Goal: Information Seeking & Learning: Understand process/instructions

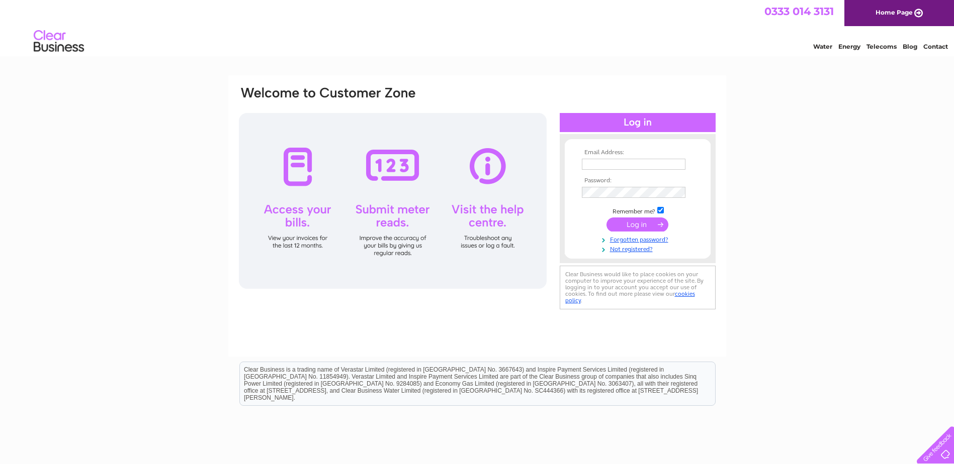
type input "michael@247transnet.co.uk"
click at [643, 224] on input "submit" at bounding box center [637, 225] width 62 height 14
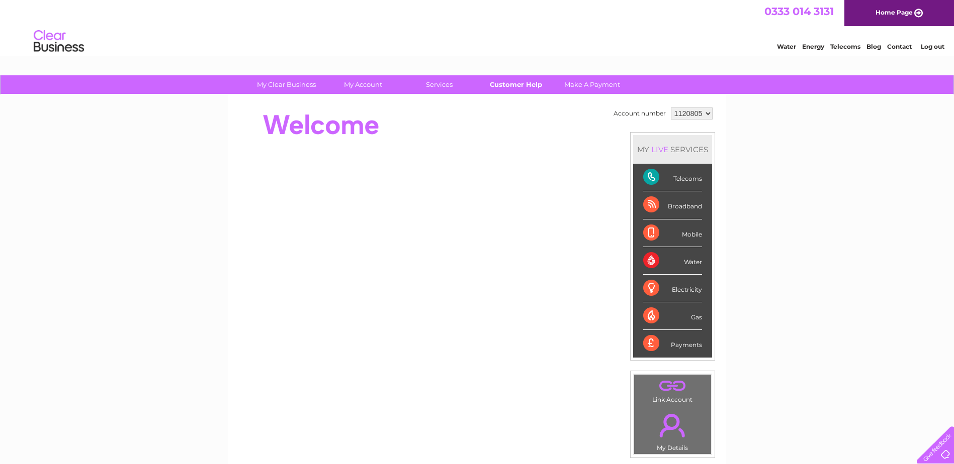
click at [506, 82] on link "Customer Help" at bounding box center [515, 84] width 83 height 19
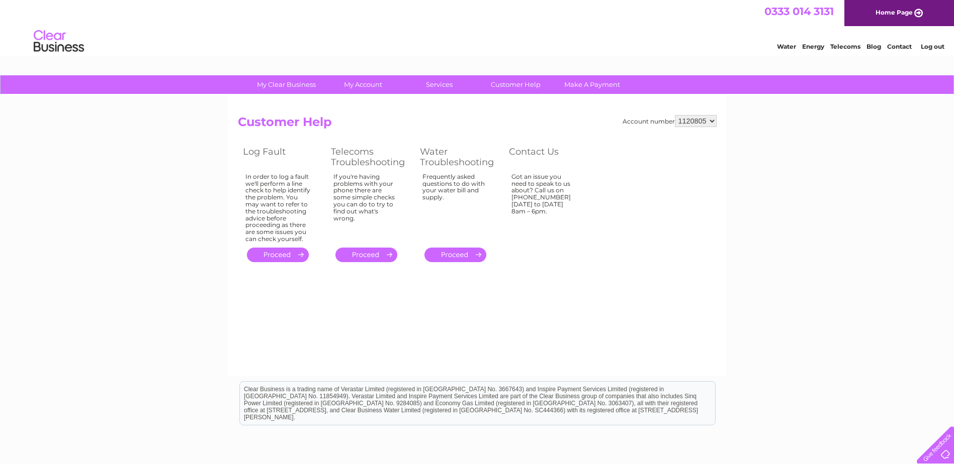
click at [366, 250] on link "." at bounding box center [366, 255] width 62 height 15
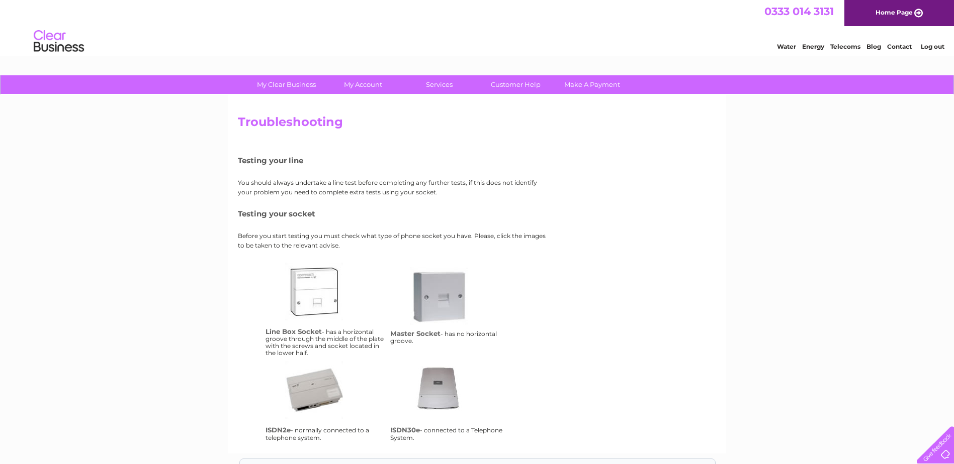
click at [884, 14] on link "Home Page" at bounding box center [899, 13] width 110 height 26
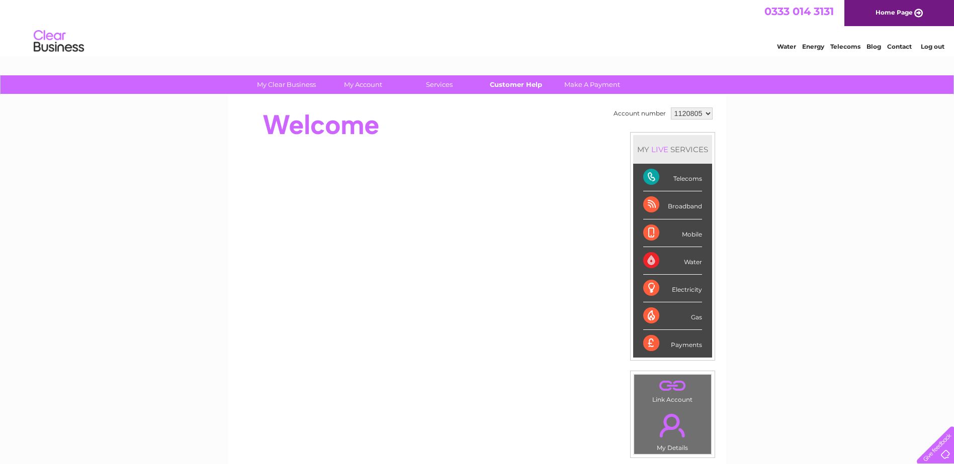
click at [502, 84] on link "Customer Help" at bounding box center [515, 84] width 83 height 19
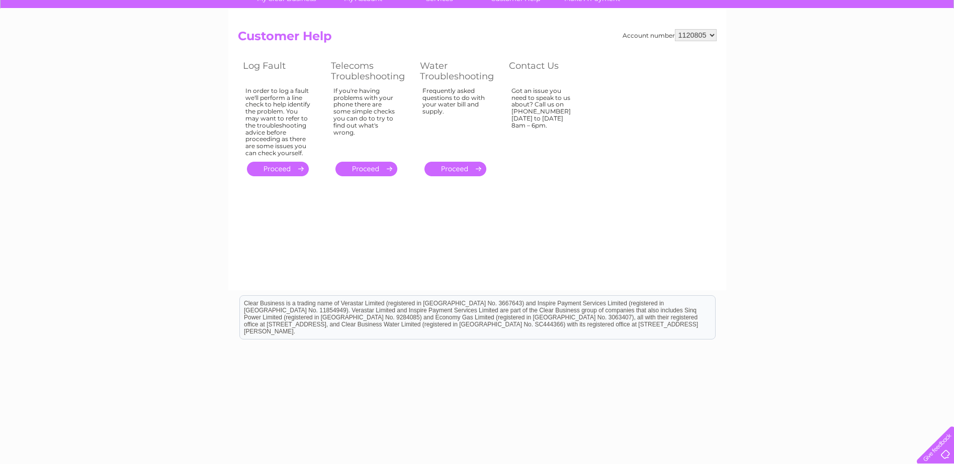
scroll to position [91, 0]
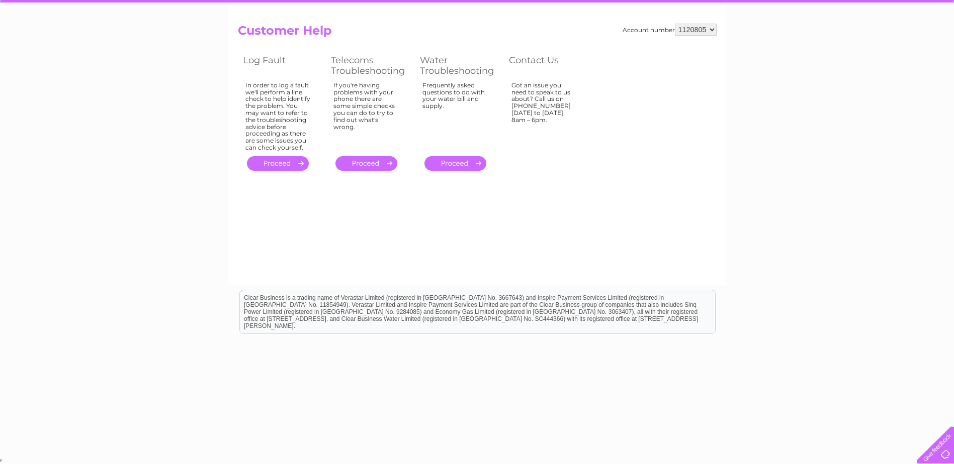
click at [354, 160] on link "." at bounding box center [366, 163] width 62 height 15
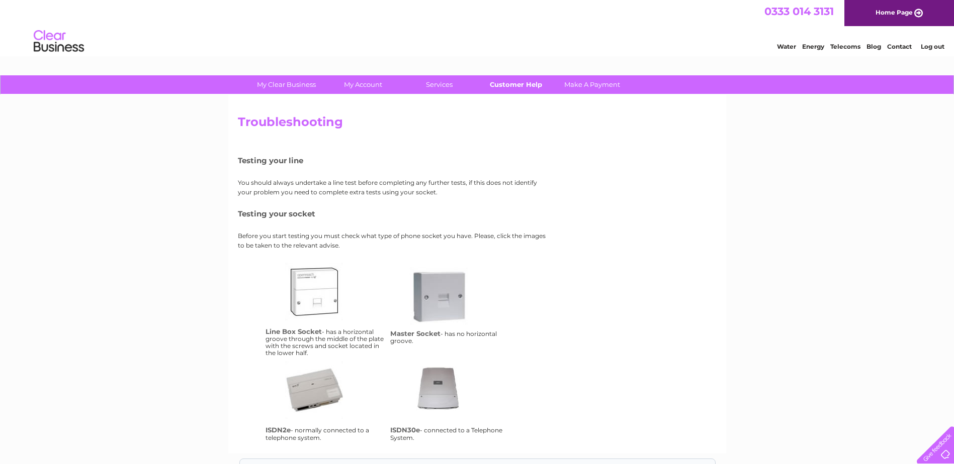
click at [514, 86] on link "Customer Help" at bounding box center [515, 84] width 83 height 19
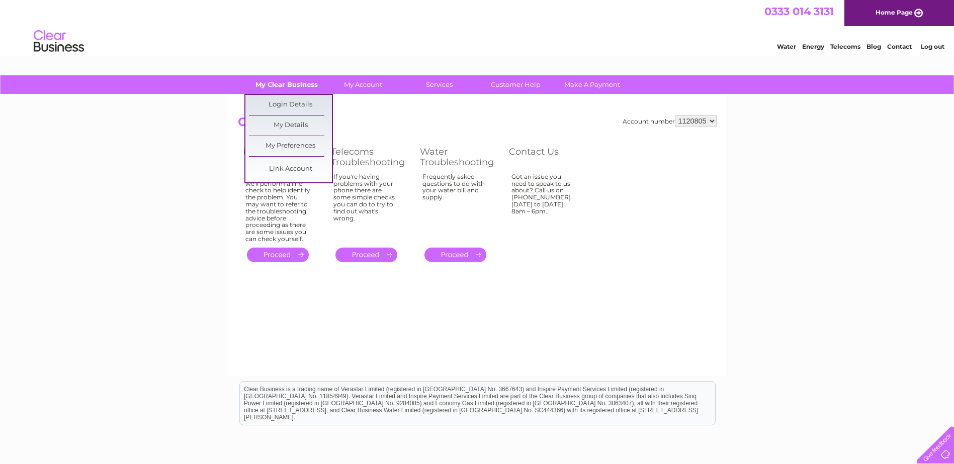
click at [267, 87] on link "My Clear Business" at bounding box center [286, 84] width 83 height 19
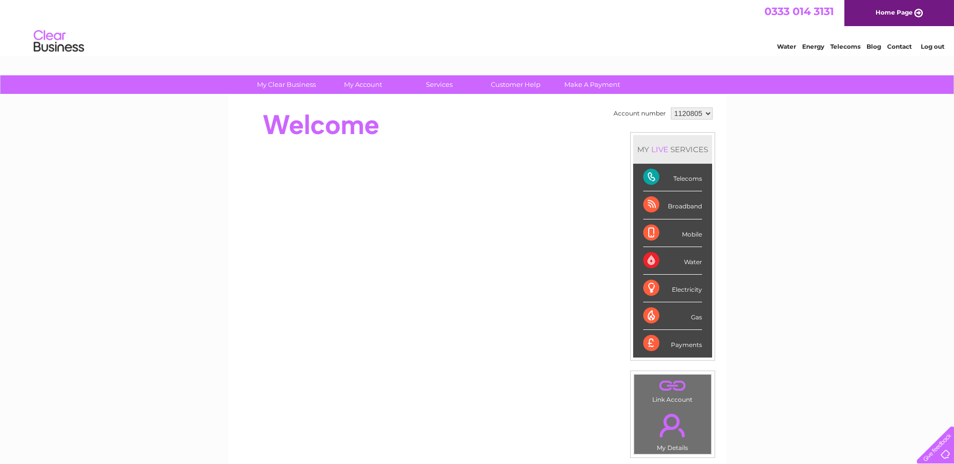
click at [940, 447] on div at bounding box center [932, 443] width 41 height 41
click at [900, 44] on link "Contact" at bounding box center [899, 47] width 25 height 8
click at [495, 85] on link "Customer Help" at bounding box center [515, 84] width 83 height 19
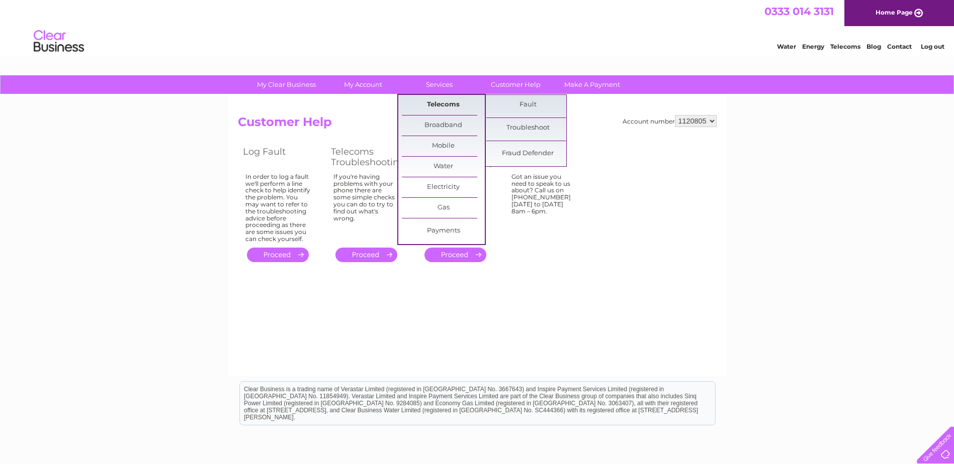
click at [438, 102] on link "Telecoms" at bounding box center [443, 105] width 83 height 20
click at [523, 124] on link "Troubleshoot" at bounding box center [527, 128] width 83 height 20
click at [525, 125] on link "Troubleshoot" at bounding box center [527, 128] width 83 height 20
click at [528, 103] on link "Fault" at bounding box center [527, 105] width 83 height 20
click at [523, 126] on link "Troubleshoot" at bounding box center [527, 128] width 83 height 20
